Goal: Task Accomplishment & Management: Manage account settings

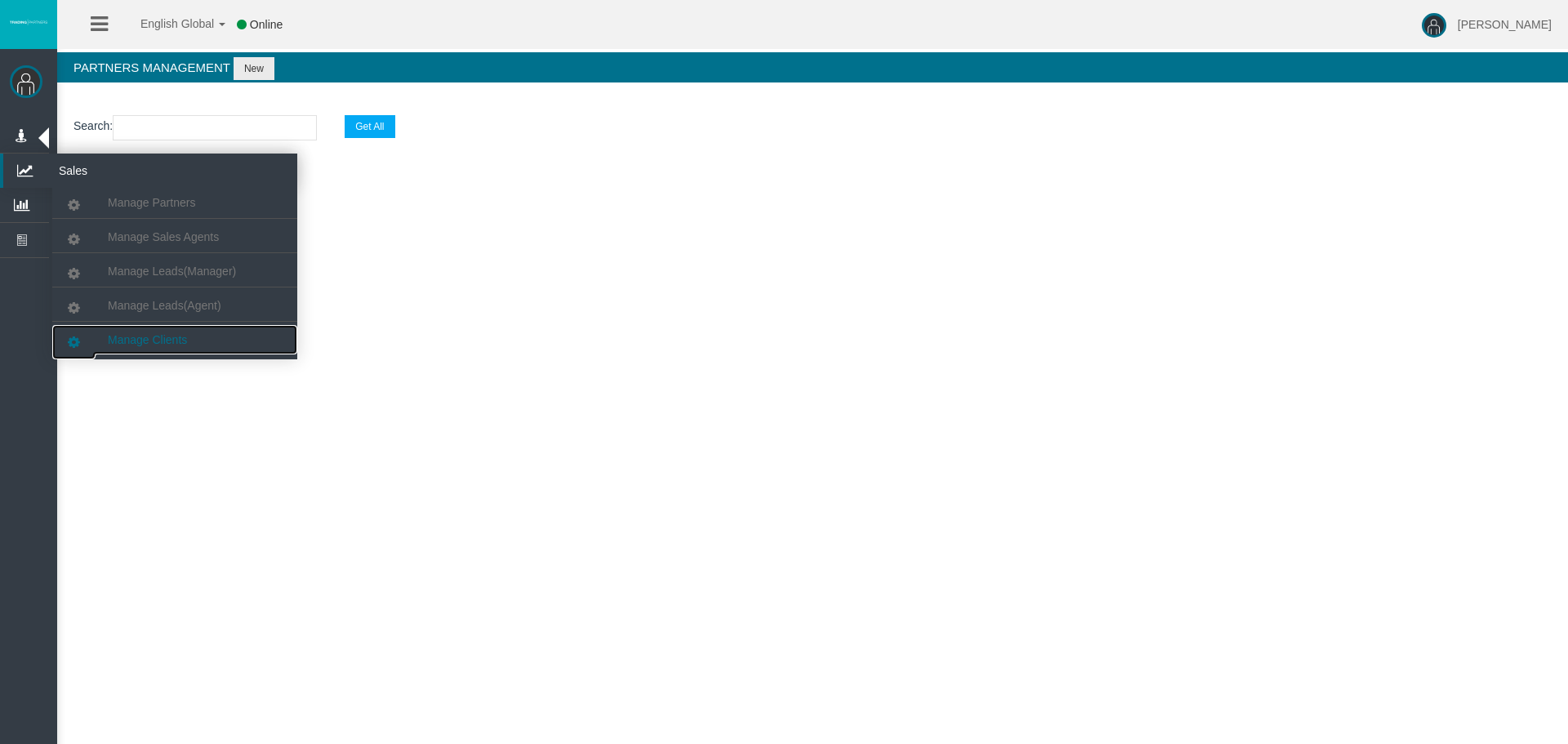
click at [194, 334] on link "Manage Clients" at bounding box center [174, 340] width 245 height 29
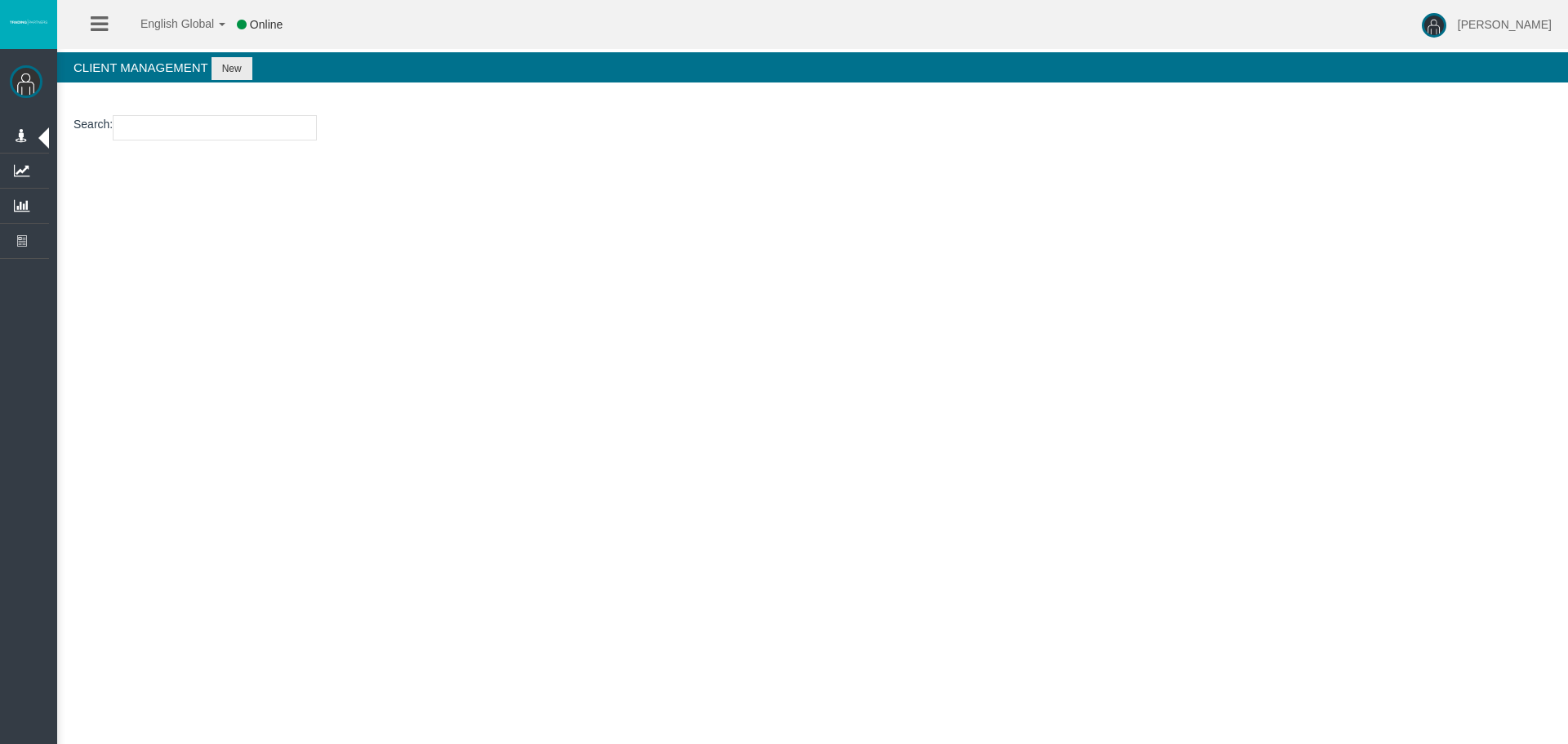
click at [220, 128] on input "number" at bounding box center [214, 128] width 204 height 26
paste input "14082981"
type input "14082981"
click at [227, 75] on button "New" at bounding box center [232, 68] width 41 height 23
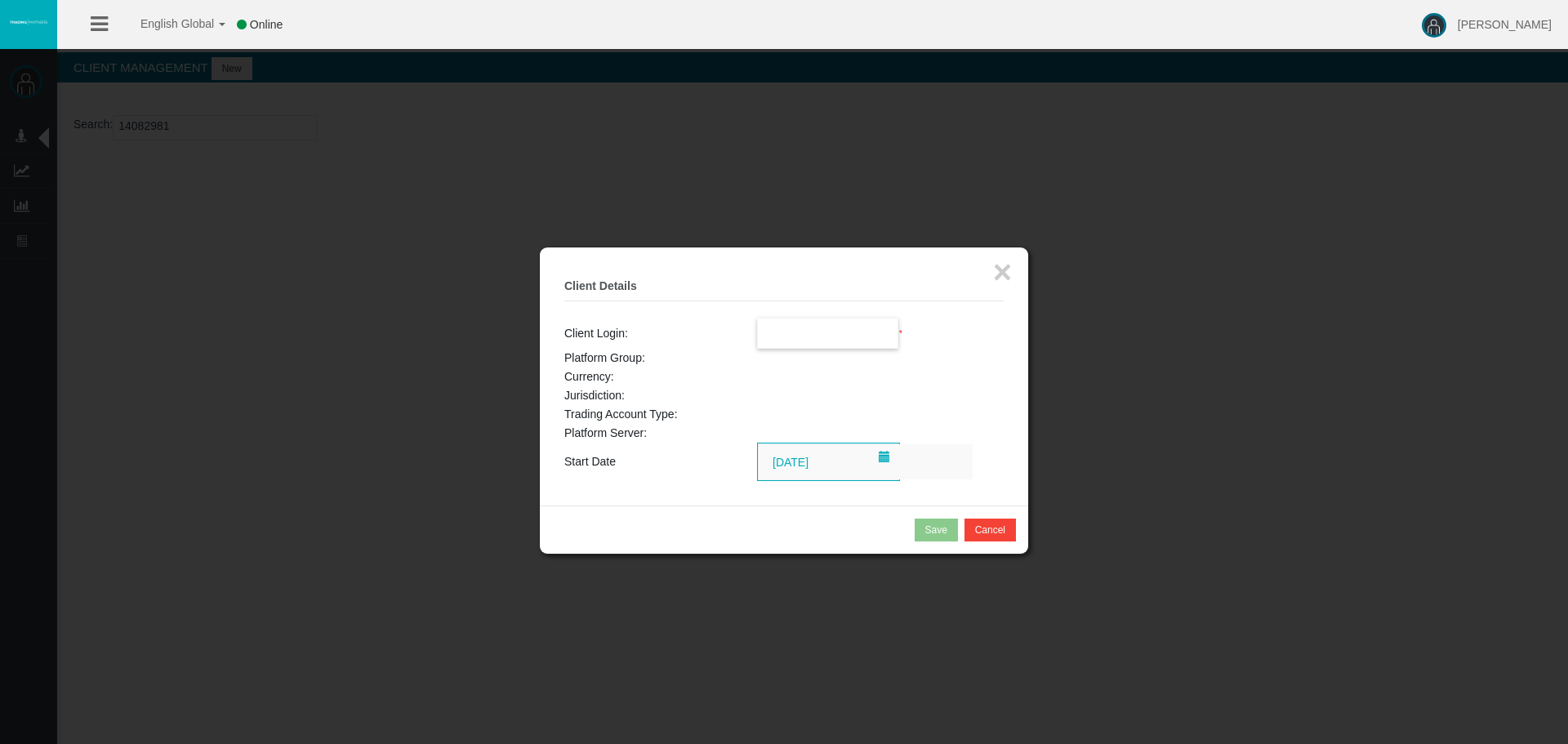
click at [793, 330] on input "text" at bounding box center [827, 334] width 140 height 29
paste input "14082981"
click at [798, 365] on span "14082981" at bounding box center [791, 363] width 50 height 13
type input "14082981"
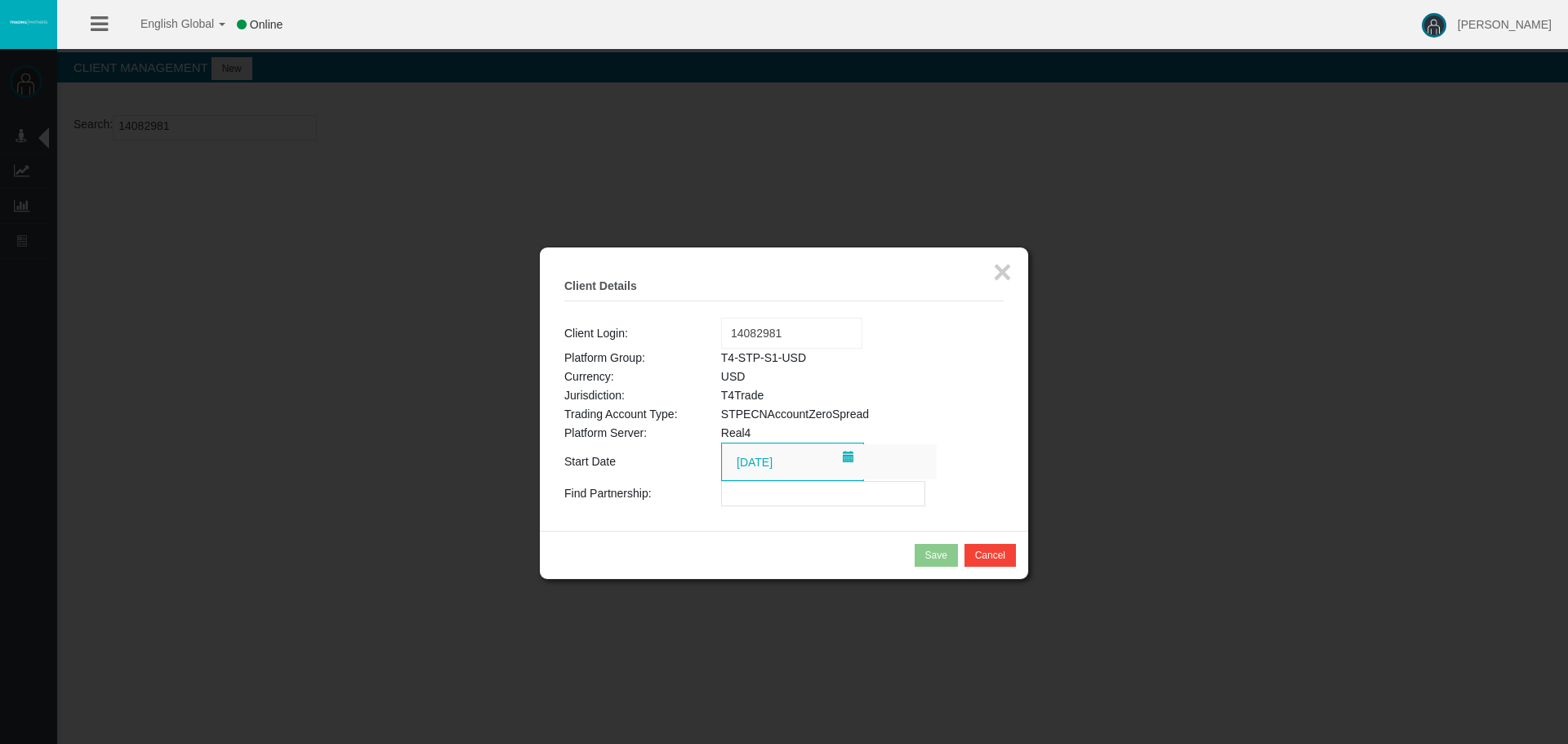
click at [763, 481] on span "[DATE]" at bounding box center [792, 462] width 144 height 38
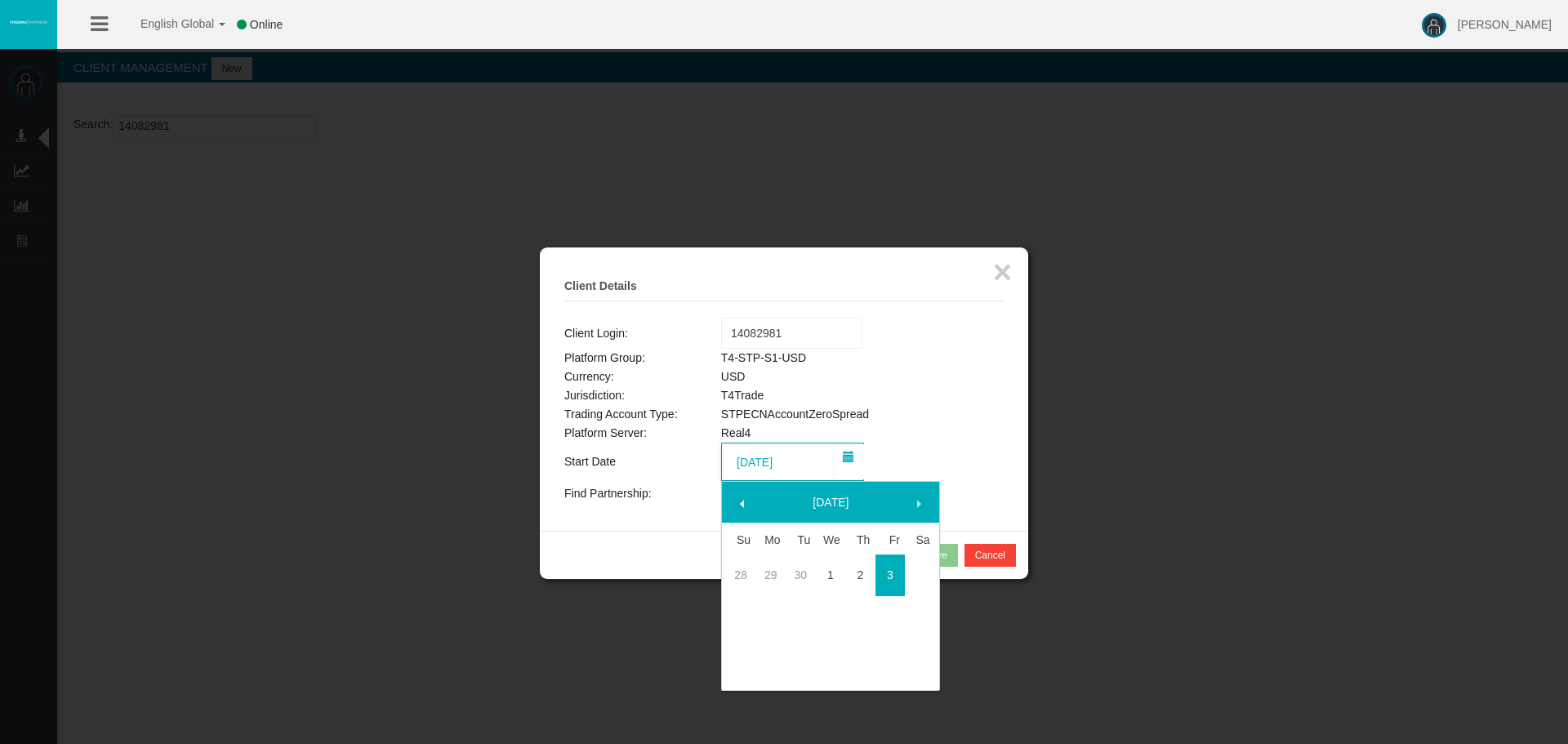
click at [894, 393] on td "T4Trade" at bounding box center [862, 396] width 282 height 19
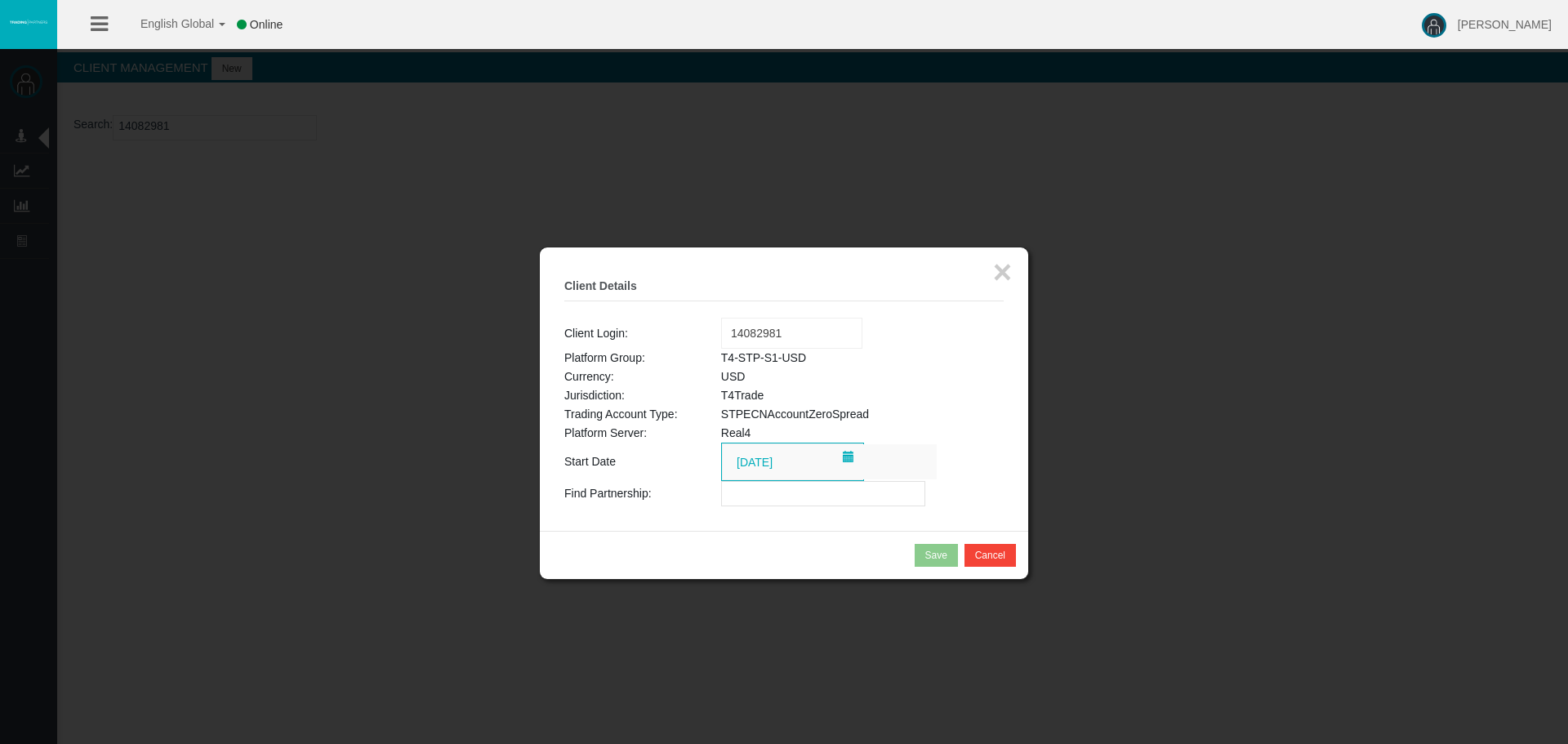
click at [793, 494] on input "text" at bounding box center [822, 494] width 204 height 26
click at [775, 492] on input "text" at bounding box center [822, 494] width 204 height 26
paste input "19262875"
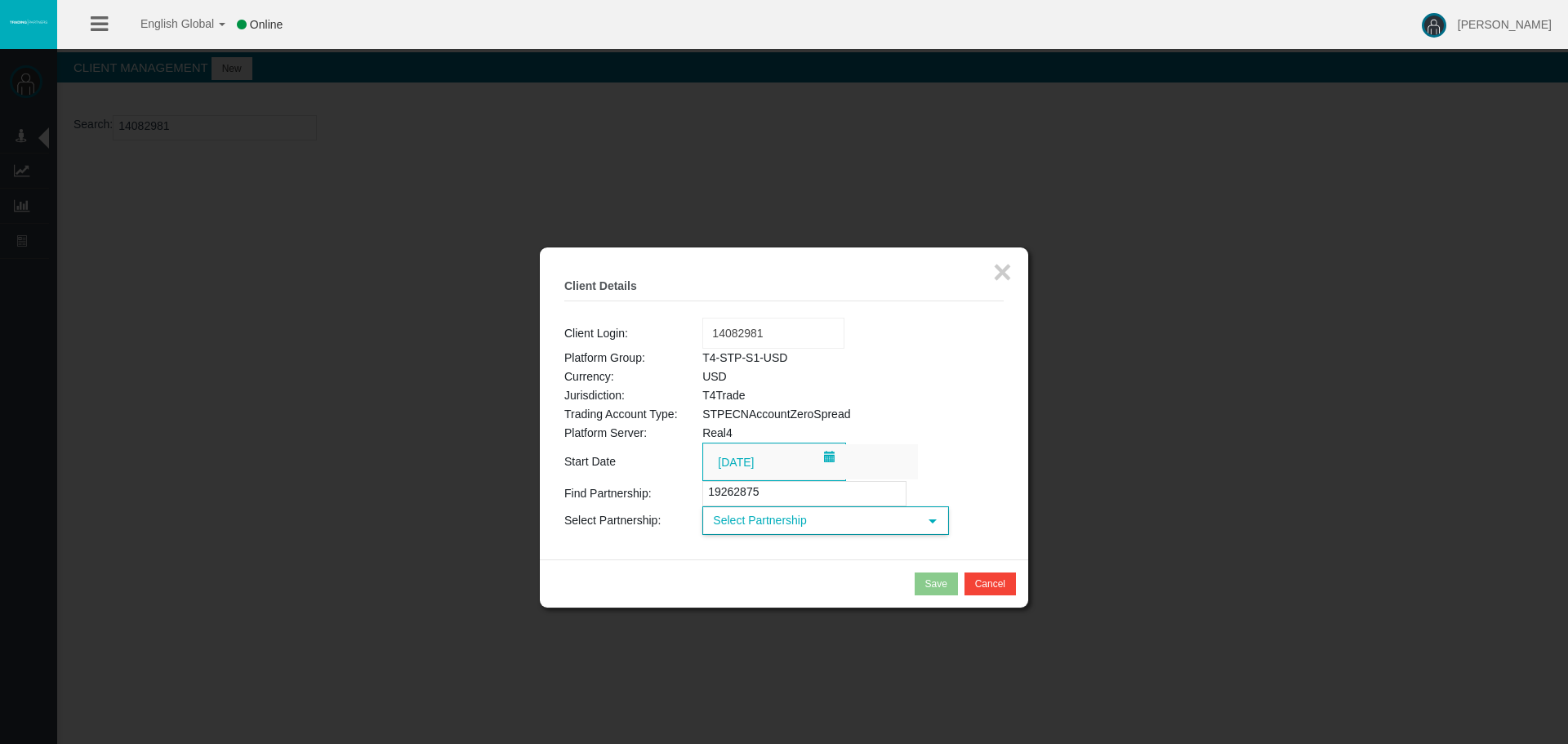
type input "19262875"
click at [789, 517] on span "Select Partnership" at bounding box center [811, 520] width 214 height 26
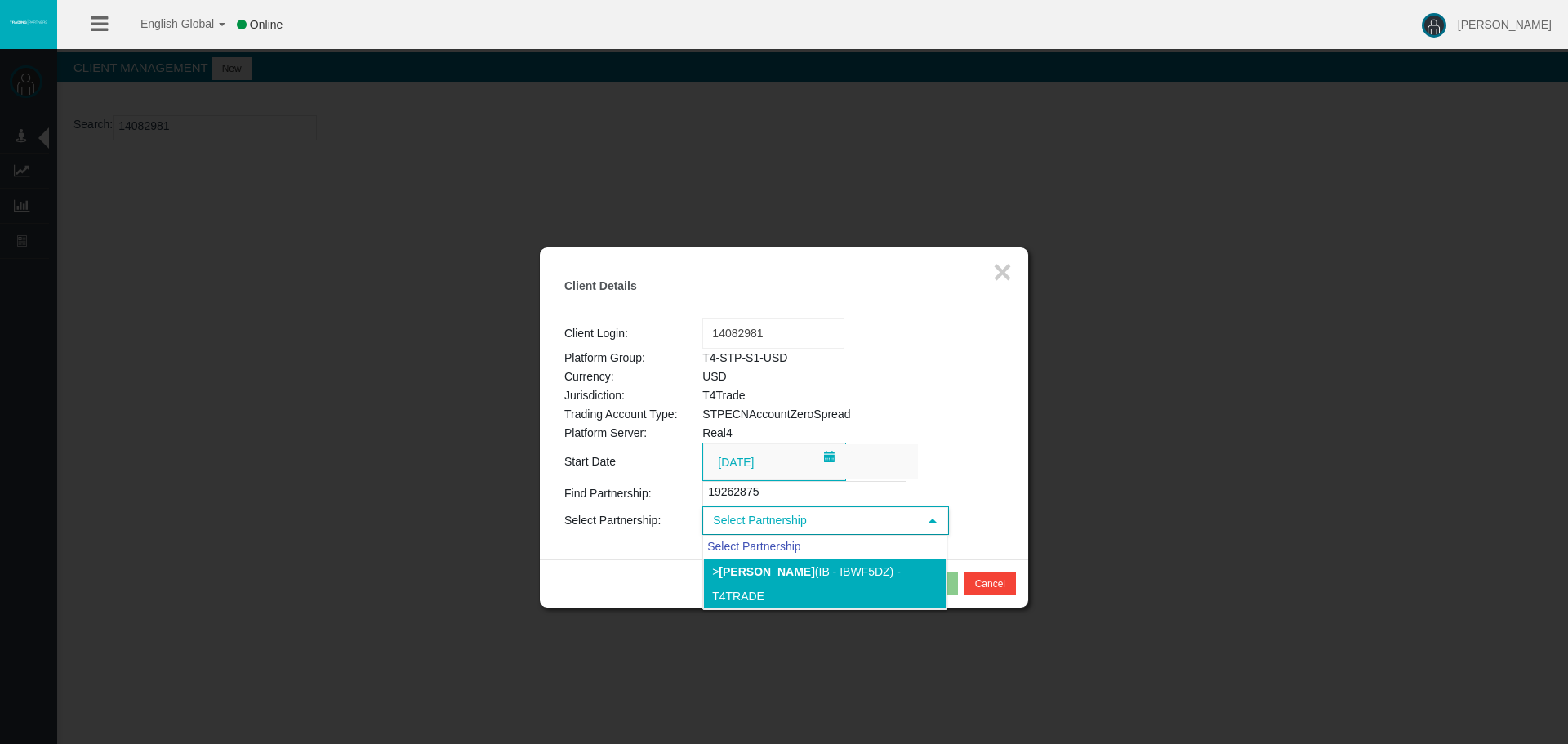
click at [781, 583] on li "> [PERSON_NAME] (IB - IBwf5dz) - T4Trade" at bounding box center [825, 584] width 244 height 50
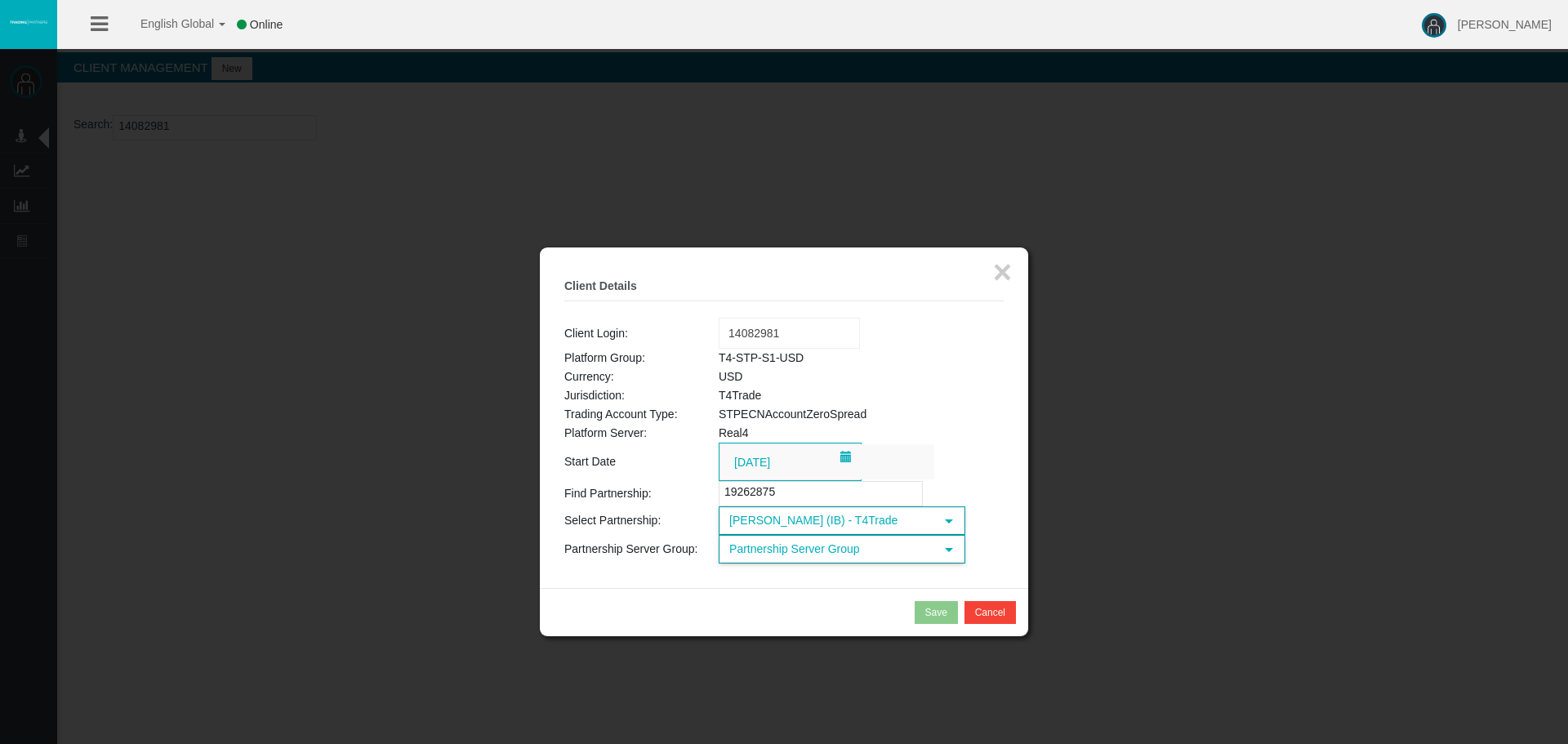
click at [794, 548] on span "Partnership Server Group" at bounding box center [827, 550] width 214 height 26
click at [809, 596] on li "T4-STP-S1-USD (USD)" at bounding box center [841, 599] width 244 height 27
click at [923, 606] on button "Save" at bounding box center [935, 612] width 43 height 23
